Goal: Book appointment/travel/reservation

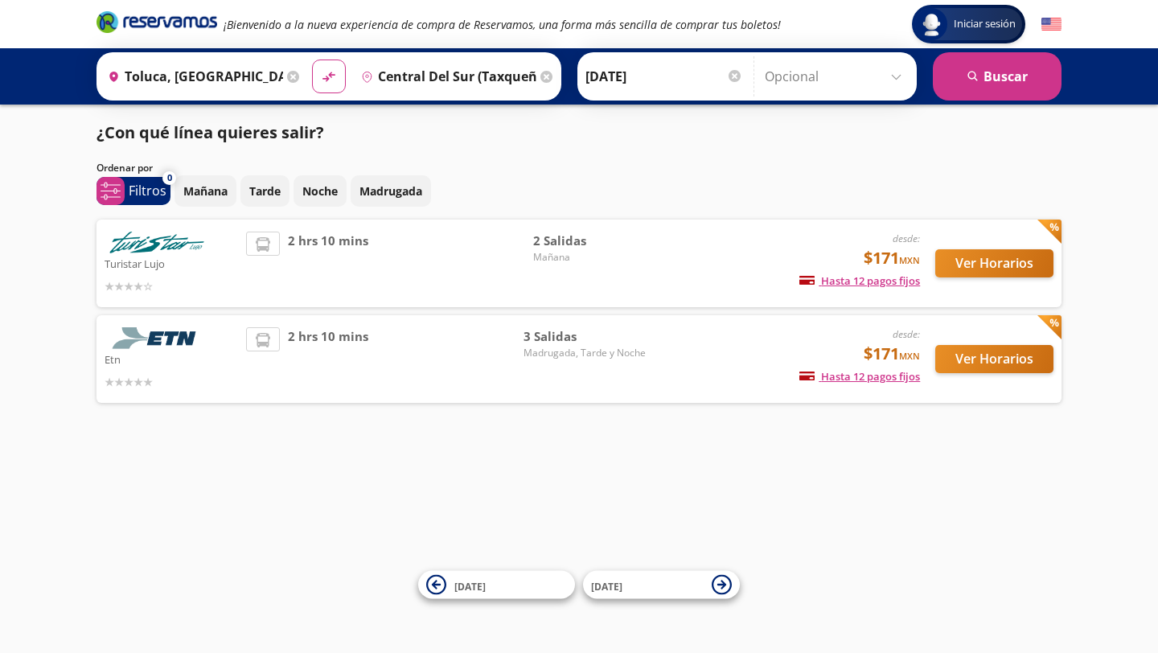
click at [625, 357] on span "Madrugada, Tarde y Noche" at bounding box center [584, 353] width 122 height 14
click at [972, 368] on button "Ver Horarios" at bounding box center [994, 359] width 118 height 28
